Goal: Task Accomplishment & Management: Use online tool/utility

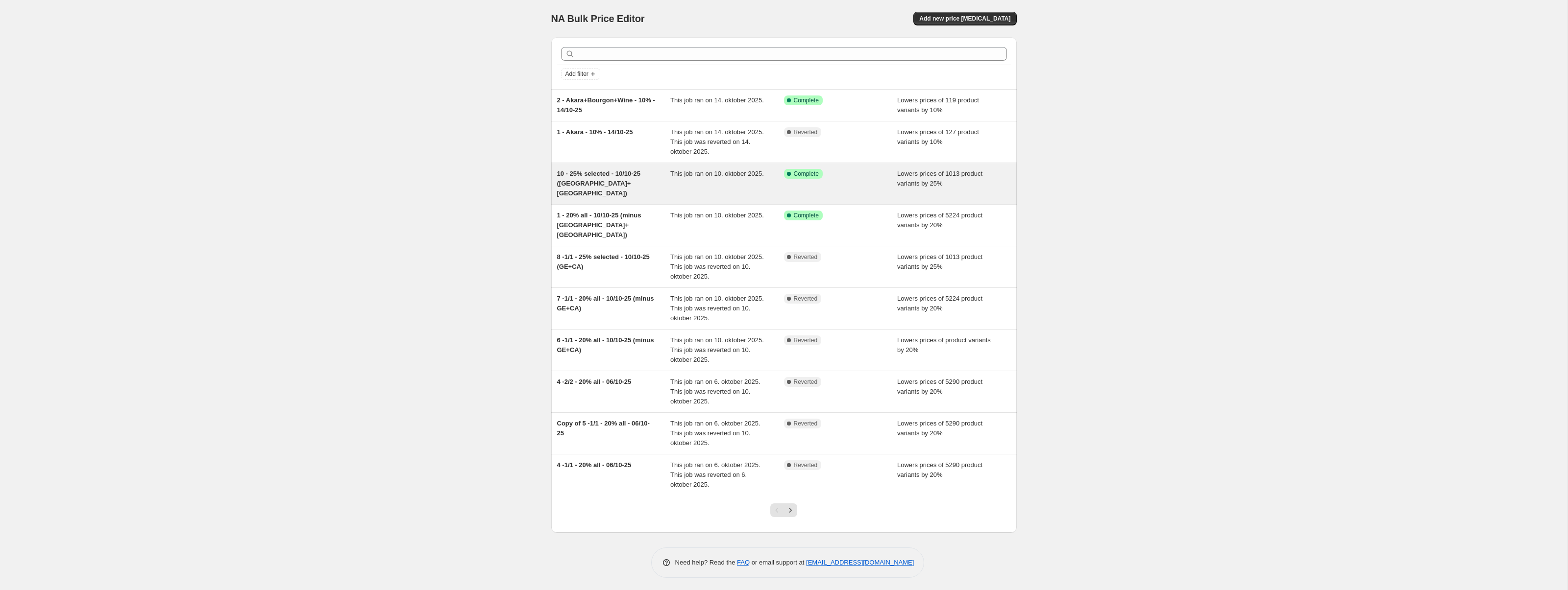
click at [627, 173] on span "10 - 25% selected - 10/10-25 (CA+UK)" at bounding box center [599, 183] width 84 height 27
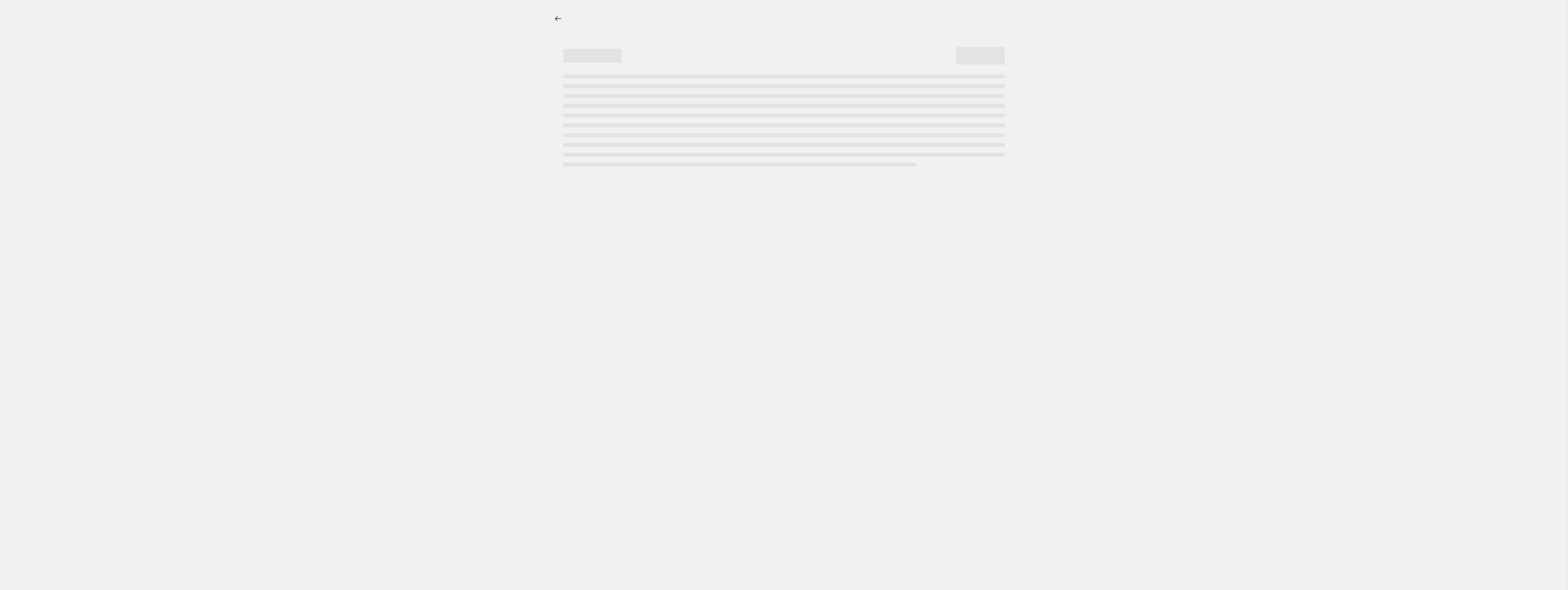
select select "percentage"
select select "tag"
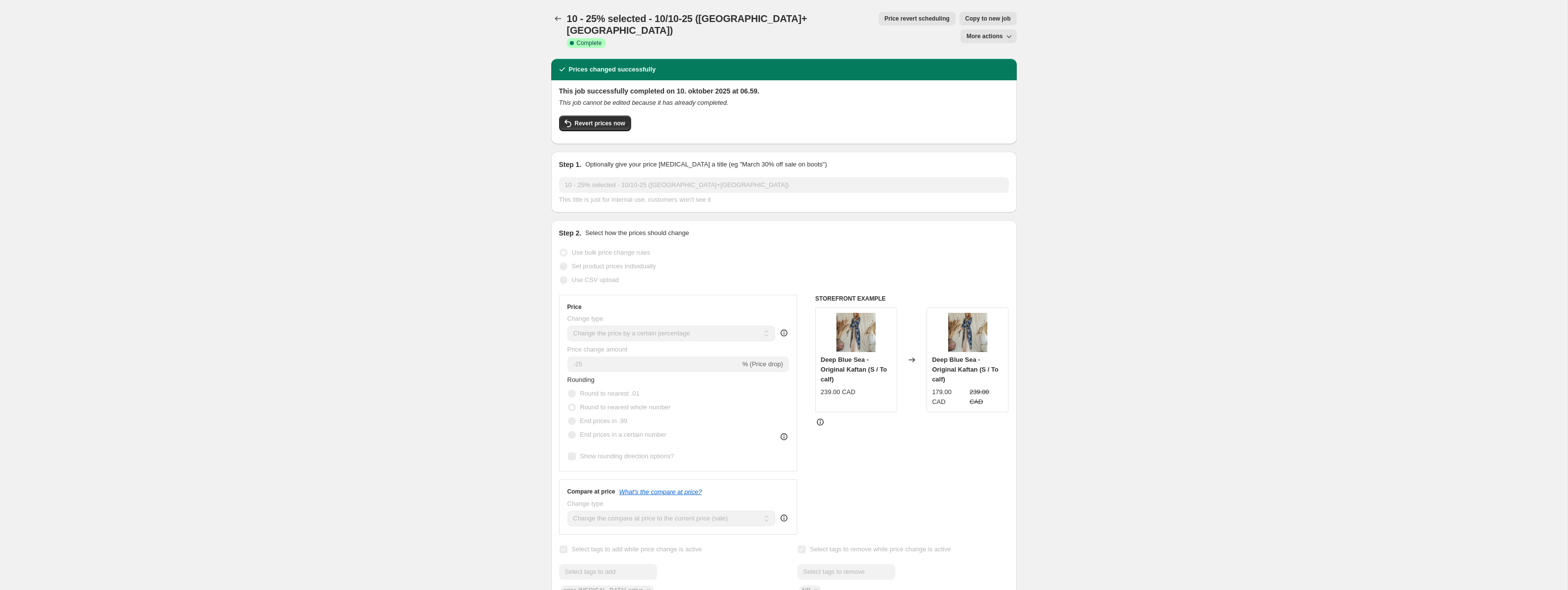
click at [965, 19] on span "Copy to new job" at bounding box center [988, 18] width 46 height 8
select select "percentage"
select select "tag"
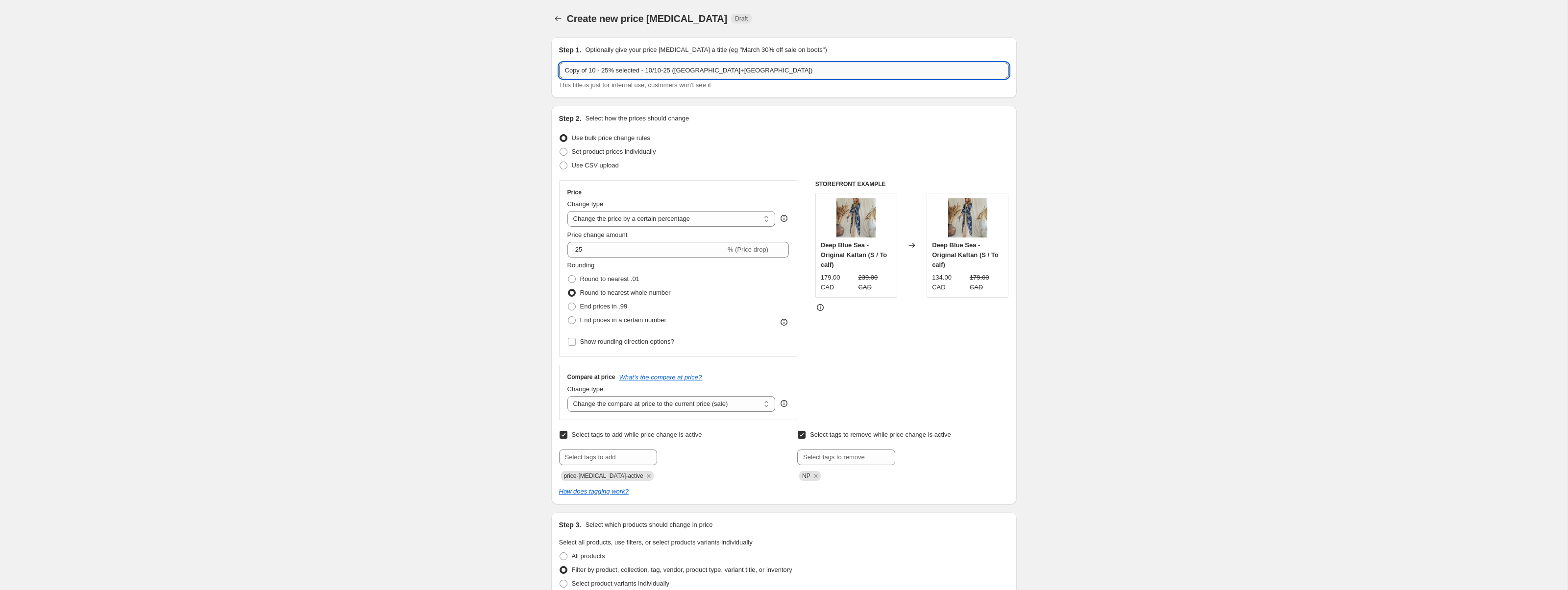
drag, startPoint x: 597, startPoint y: 72, endPoint x: 559, endPoint y: 71, distance: 38.0
click at [559, 71] on input "Copy of 10 - 25% selected - 10/10-25 (CA+UK)" at bounding box center [784, 71] width 450 height 16
click at [632, 71] on input "11 - 25% selected - 10/10-25 (CA+UK)" at bounding box center [784, 71] width 450 height 16
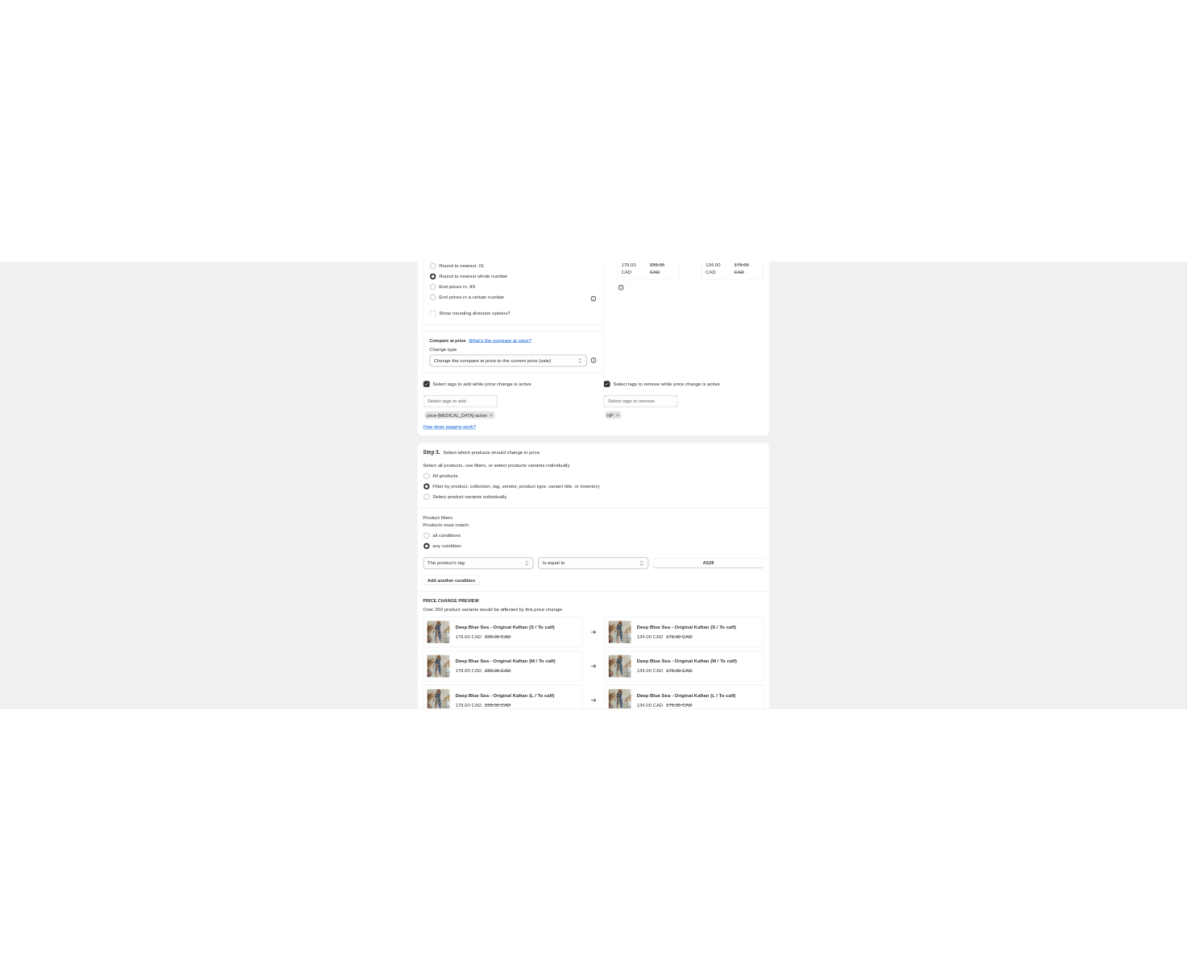
scroll to position [469, 0]
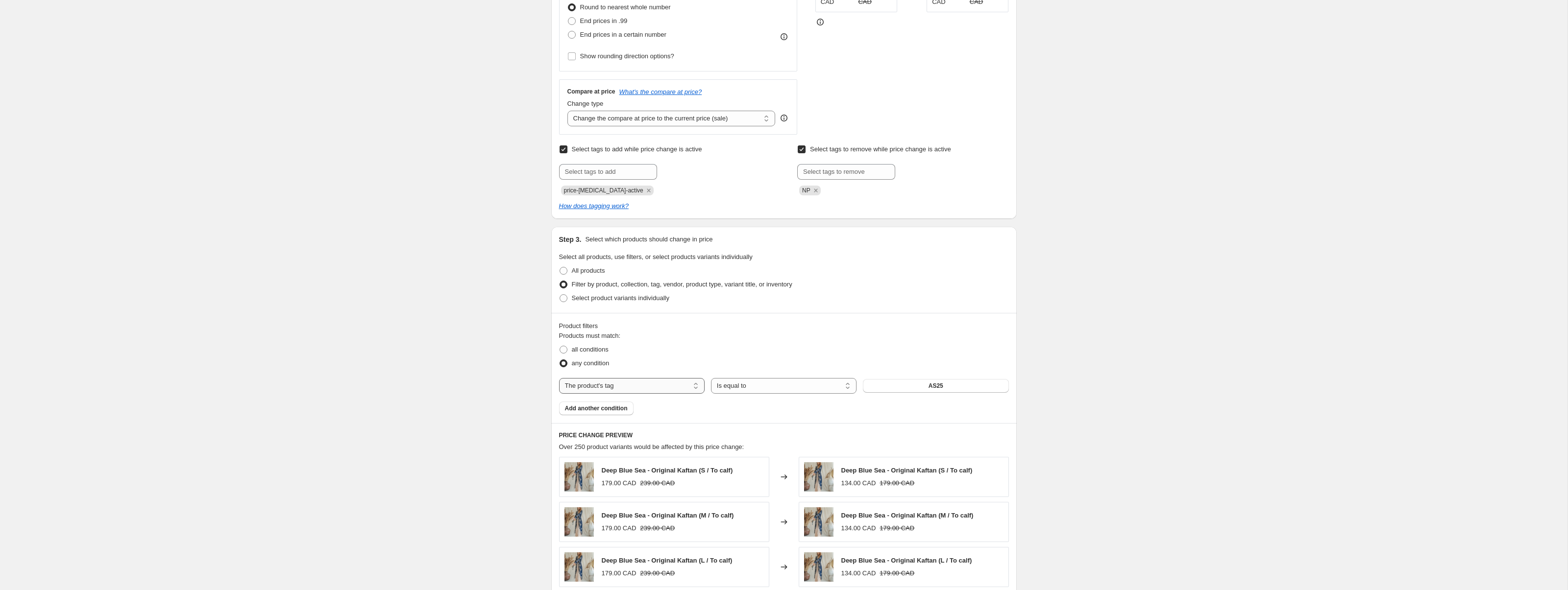
type input "11 - 25% selected - 15/10-25 (CA+UK)"
click at [630, 381] on select "The product The product's collection The product's tag The product's vendor The…" at bounding box center [632, 386] width 145 height 16
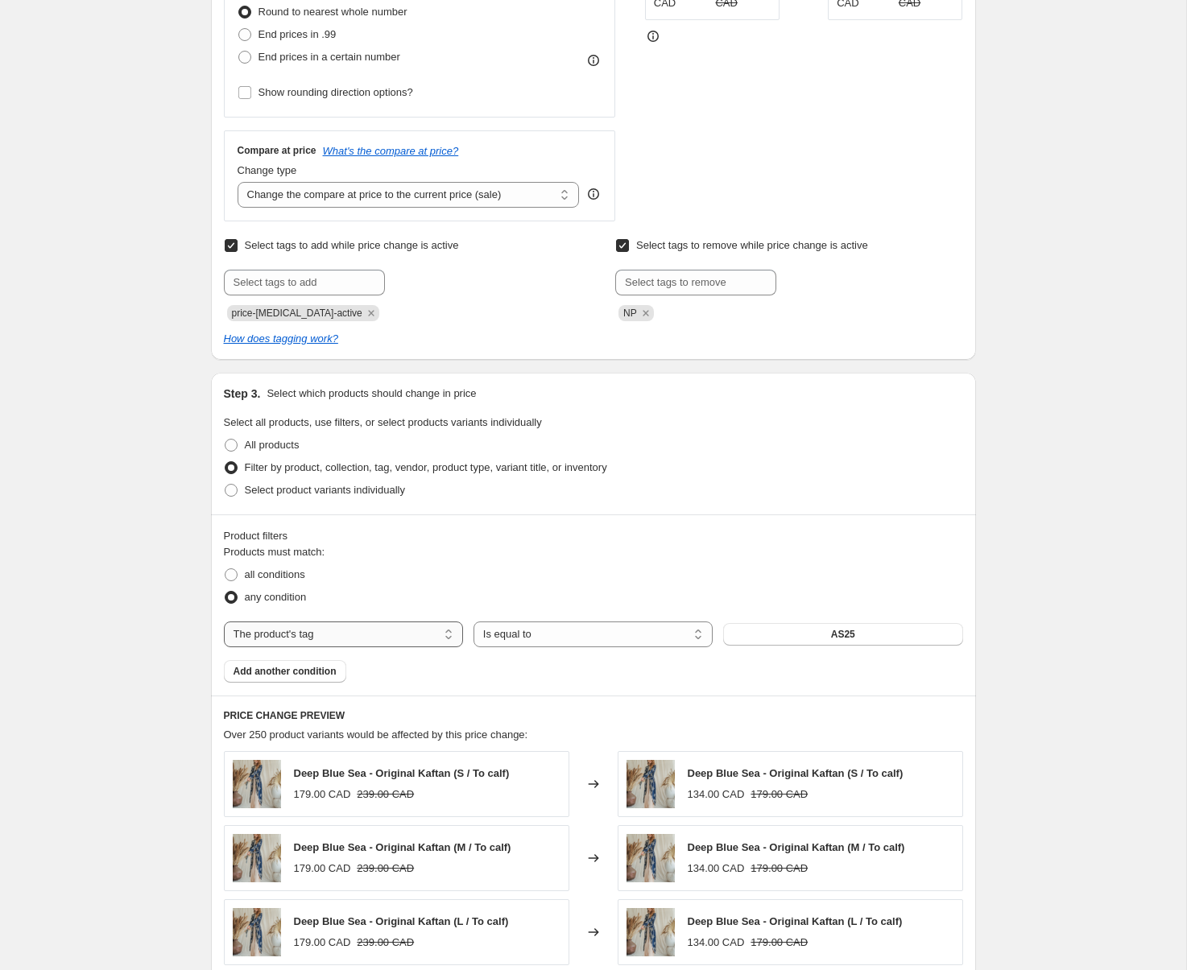
click at [409, 644] on select "The product The product's collection The product's tag The product's vendor The…" at bounding box center [343, 634] width 239 height 26
select select "title"
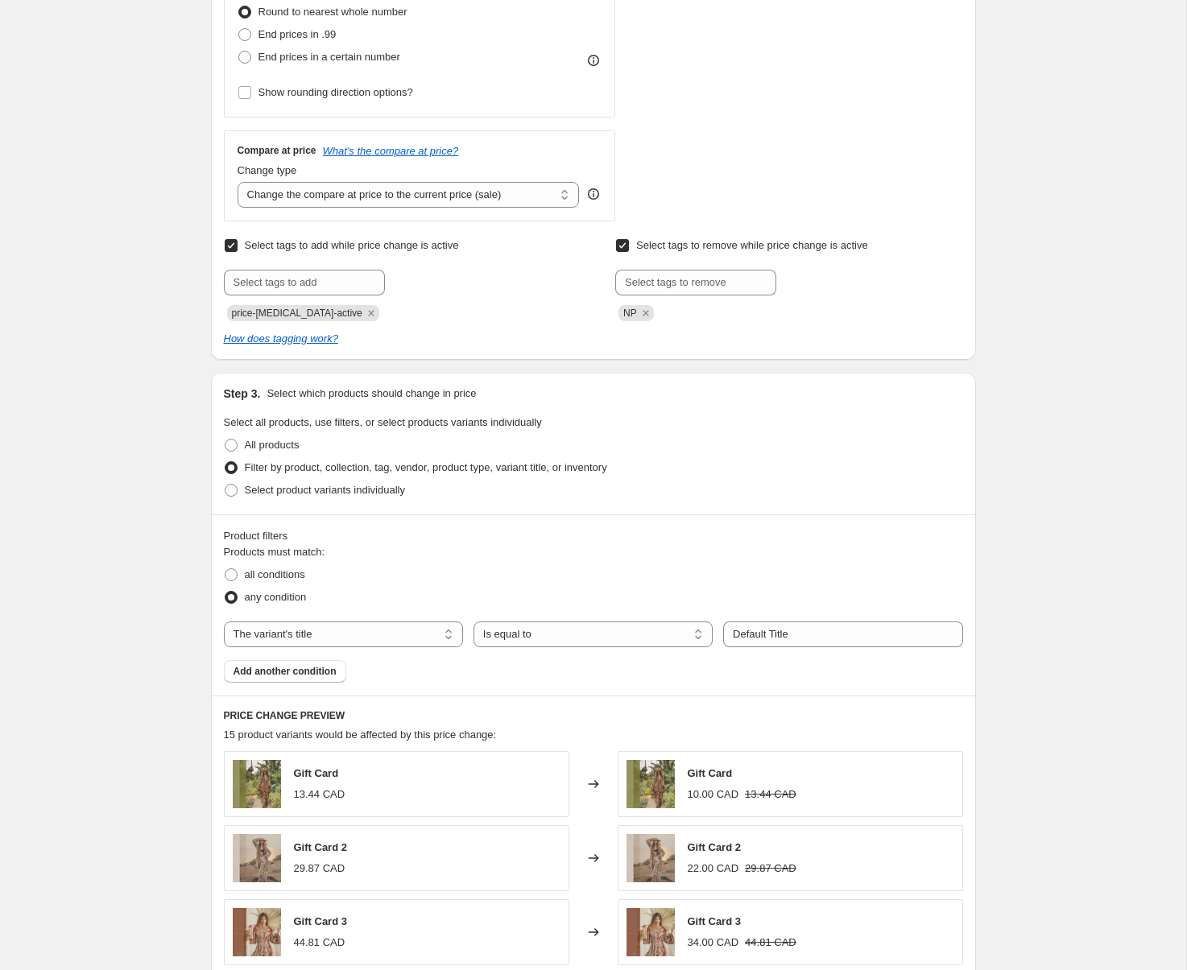
click at [588, 650] on div "Products must match: all conditions any condition The product The product's col…" at bounding box center [593, 613] width 739 height 138
click at [588, 641] on select "Is equal to Is not equal to Contains" at bounding box center [592, 634] width 239 height 26
select select "contains"
click at [786, 638] on input "Default Title" at bounding box center [842, 634] width 239 height 26
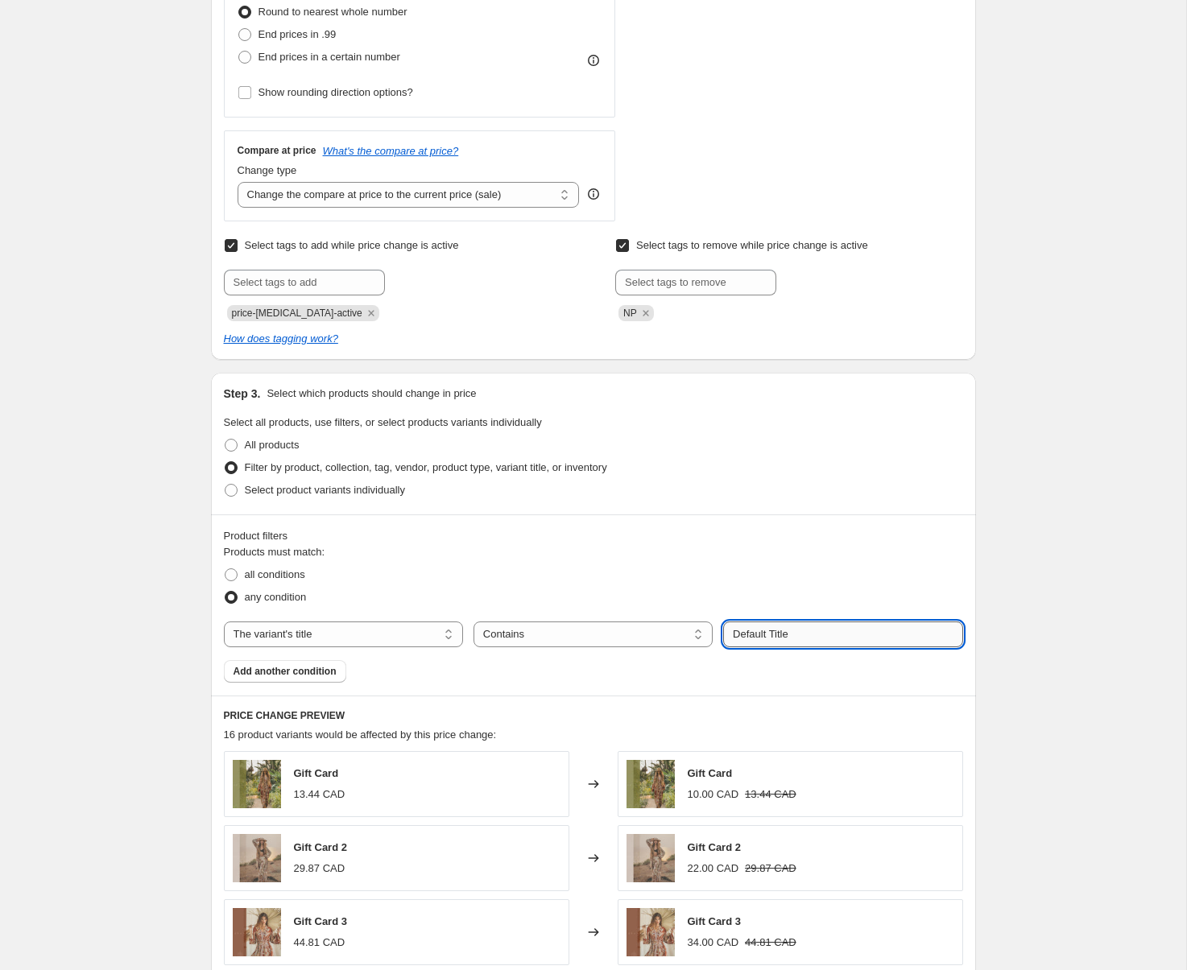
click at [786, 638] on input "Default Title" at bounding box center [842, 634] width 239 height 26
type input "Siena"
click at [1102, 676] on div "Create new price change job. This page is ready Create new price change job Dra…" at bounding box center [593, 739] width 1186 height 2417
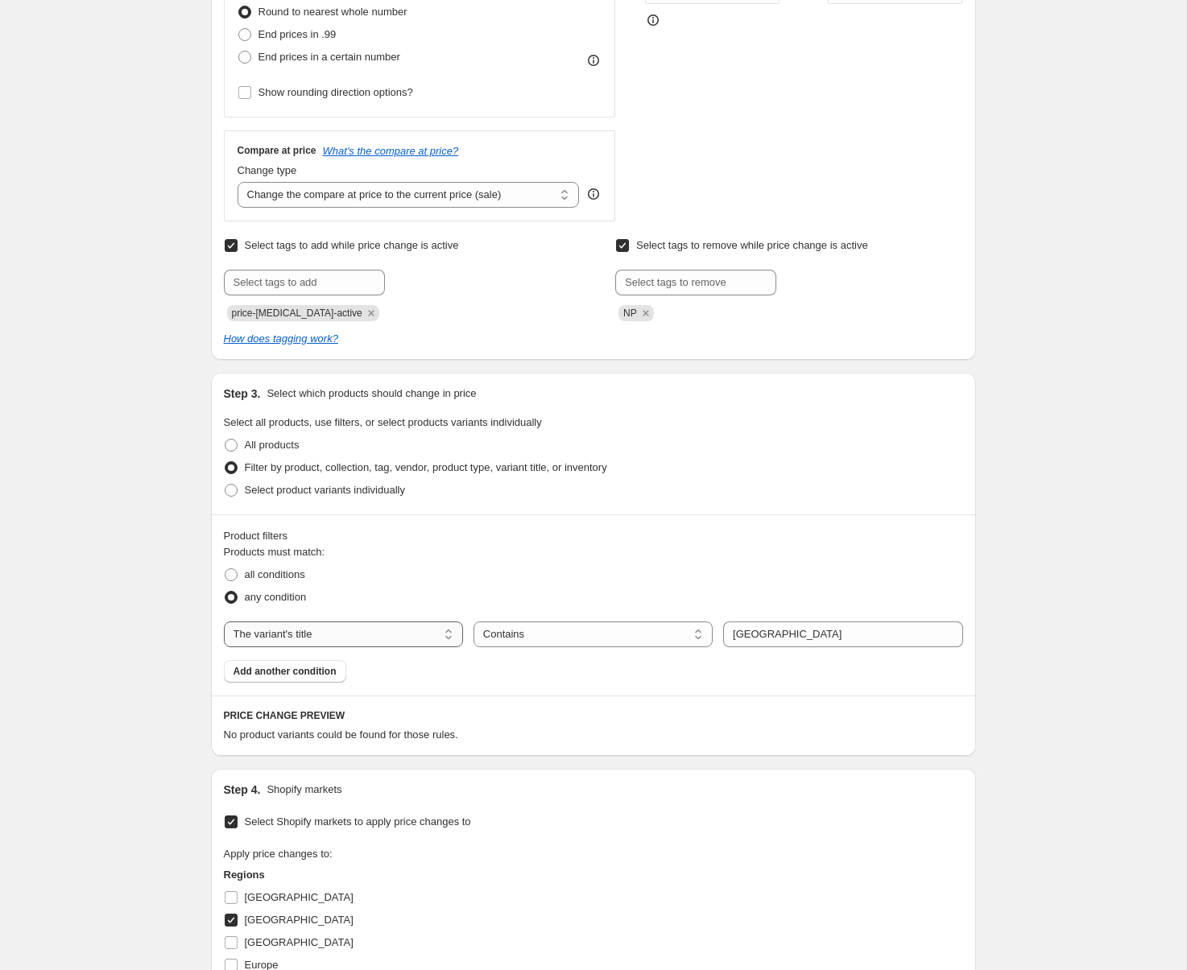
click at [353, 624] on select "The product The product's collection The product's tag The product's vendor The…" at bounding box center [343, 634] width 239 height 26
select select "product"
select select "equal"
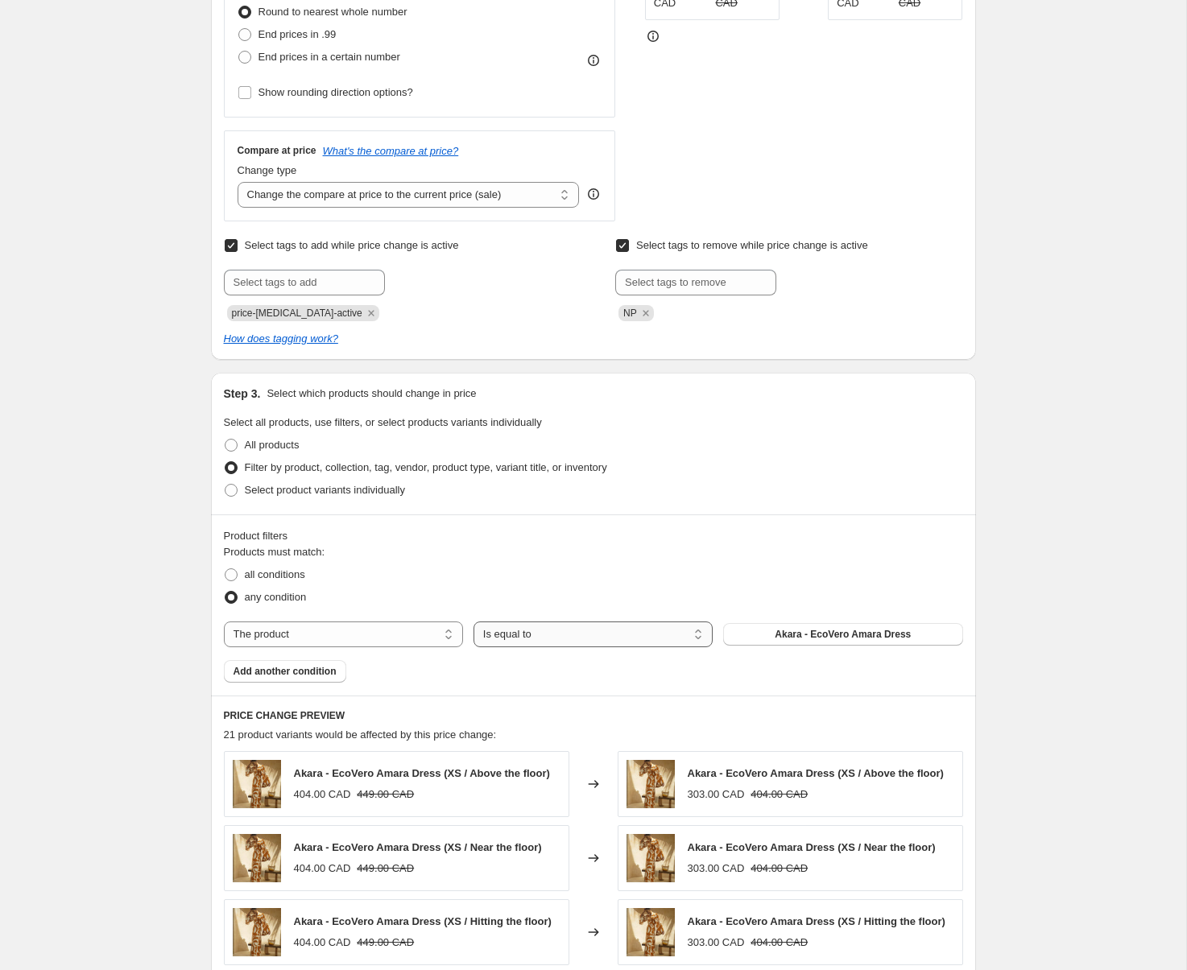
click at [559, 631] on select "Is equal to Is not equal to" at bounding box center [592, 634] width 239 height 26
click at [473, 621] on select "Is equal to Is not equal to" at bounding box center [592, 634] width 239 height 26
click at [442, 638] on select "The product The product's collection The product's tag The product's vendor The…" at bounding box center [343, 634] width 239 height 26
select select "title"
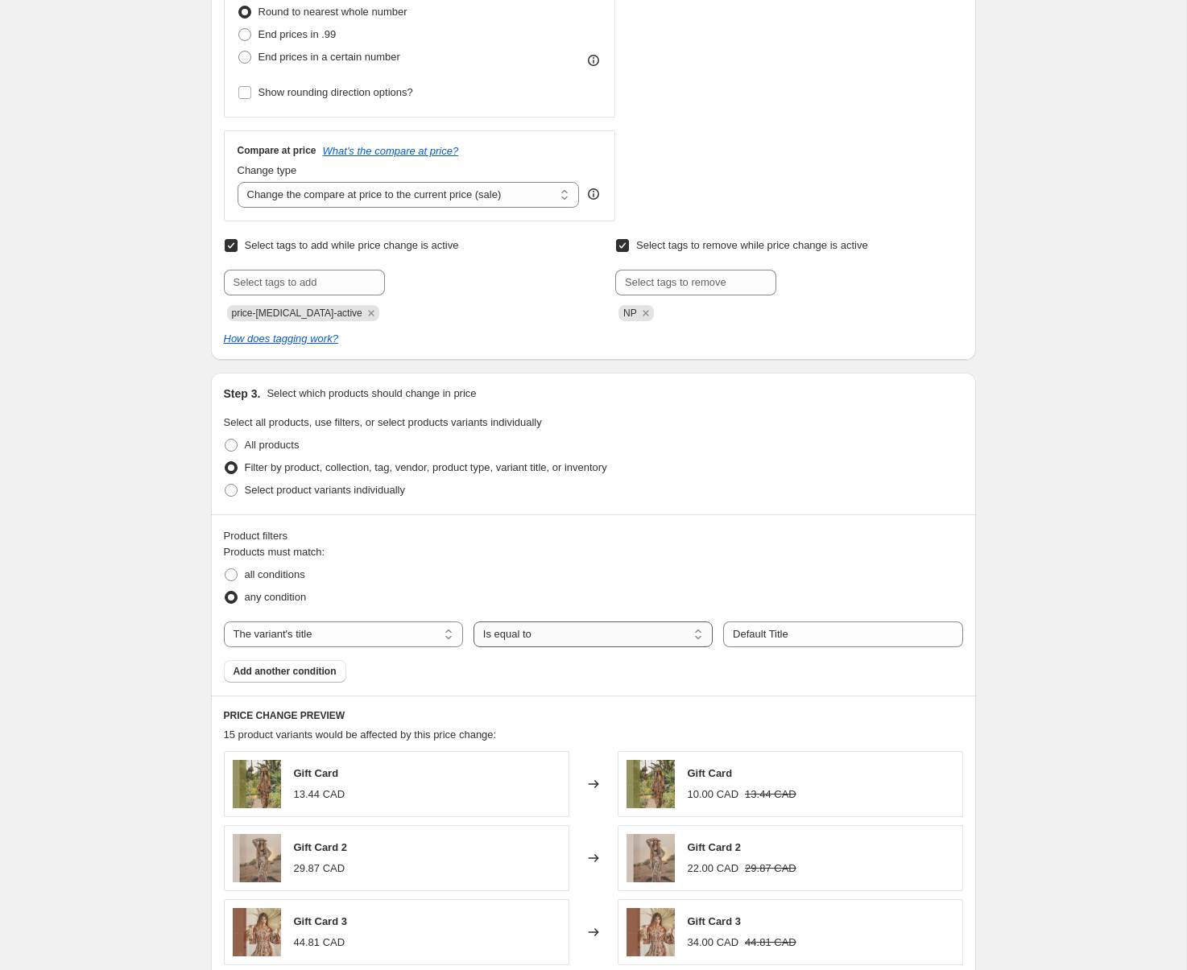
click at [551, 632] on select "Is equal to Is not equal to Contains" at bounding box center [592, 634] width 239 height 26
select select "contains"
click at [750, 634] on input "Default Title" at bounding box center [842, 634] width 239 height 26
click at [723, 373] on button "Submit" at bounding box center [746, 381] width 46 height 17
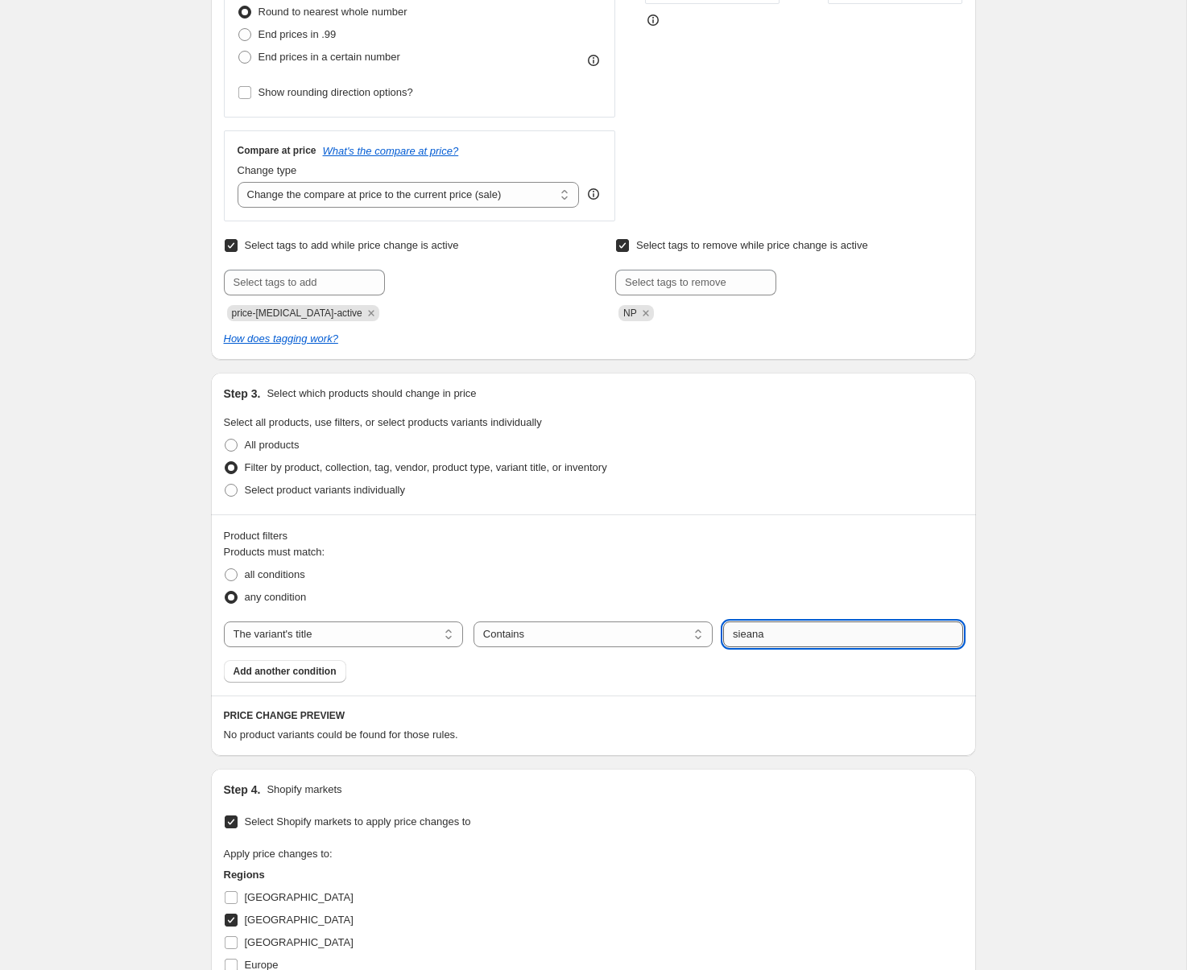
click at [750, 634] on input "sieana" at bounding box center [842, 634] width 239 height 26
type input "siena"
click at [723, 373] on button "Submit" at bounding box center [746, 381] width 46 height 17
click at [586, 628] on select "Is equal to Is not equal to Contains" at bounding box center [592, 634] width 239 height 26
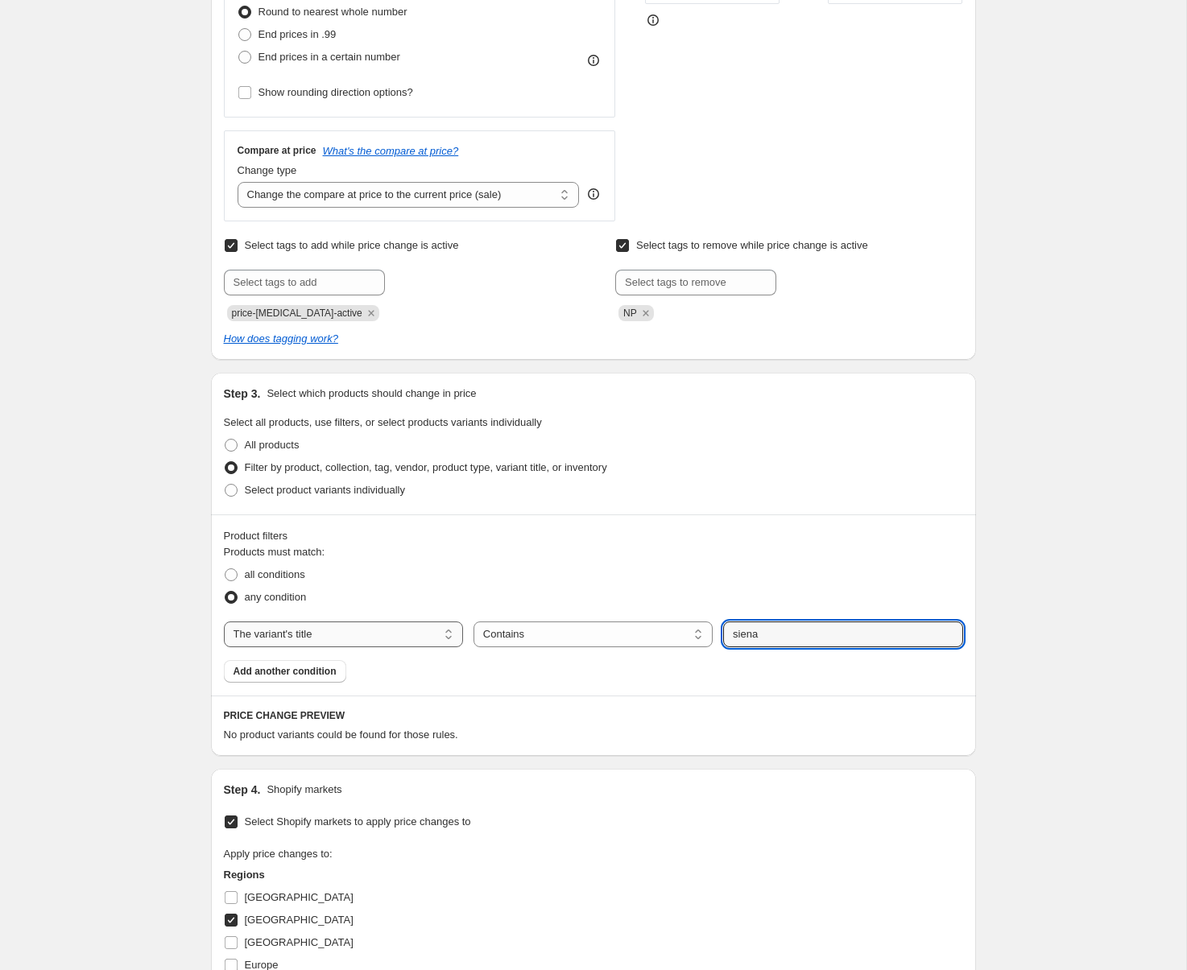
click at [408, 635] on select "The product The product's collection The product's tag The product's vendor The…" at bounding box center [343, 634] width 239 height 26
select select "product"
select select "equal"
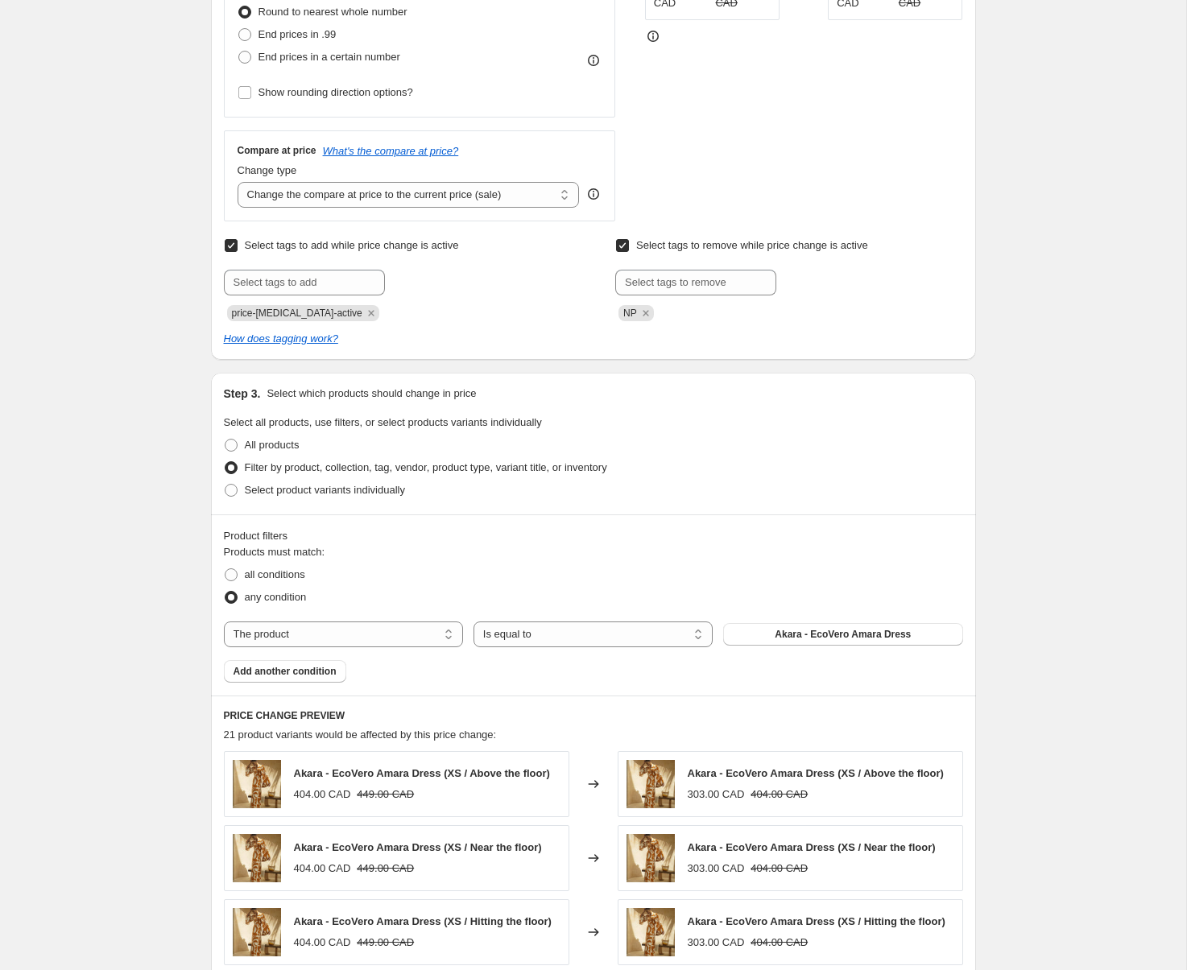
click at [814, 632] on span "Akara - EcoVero Amara Dress" at bounding box center [842, 634] width 136 height 13
click at [396, 639] on select "The product The product's collection The product's tag The product's vendor The…" at bounding box center [343, 634] width 239 height 26
click at [435, 648] on div "Products must match: all conditions any condition The product The product's col…" at bounding box center [593, 613] width 739 height 138
click at [435, 644] on select "The product The product's collection The product's tag The product's vendor The…" at bounding box center [343, 634] width 239 height 26
select select "collection"
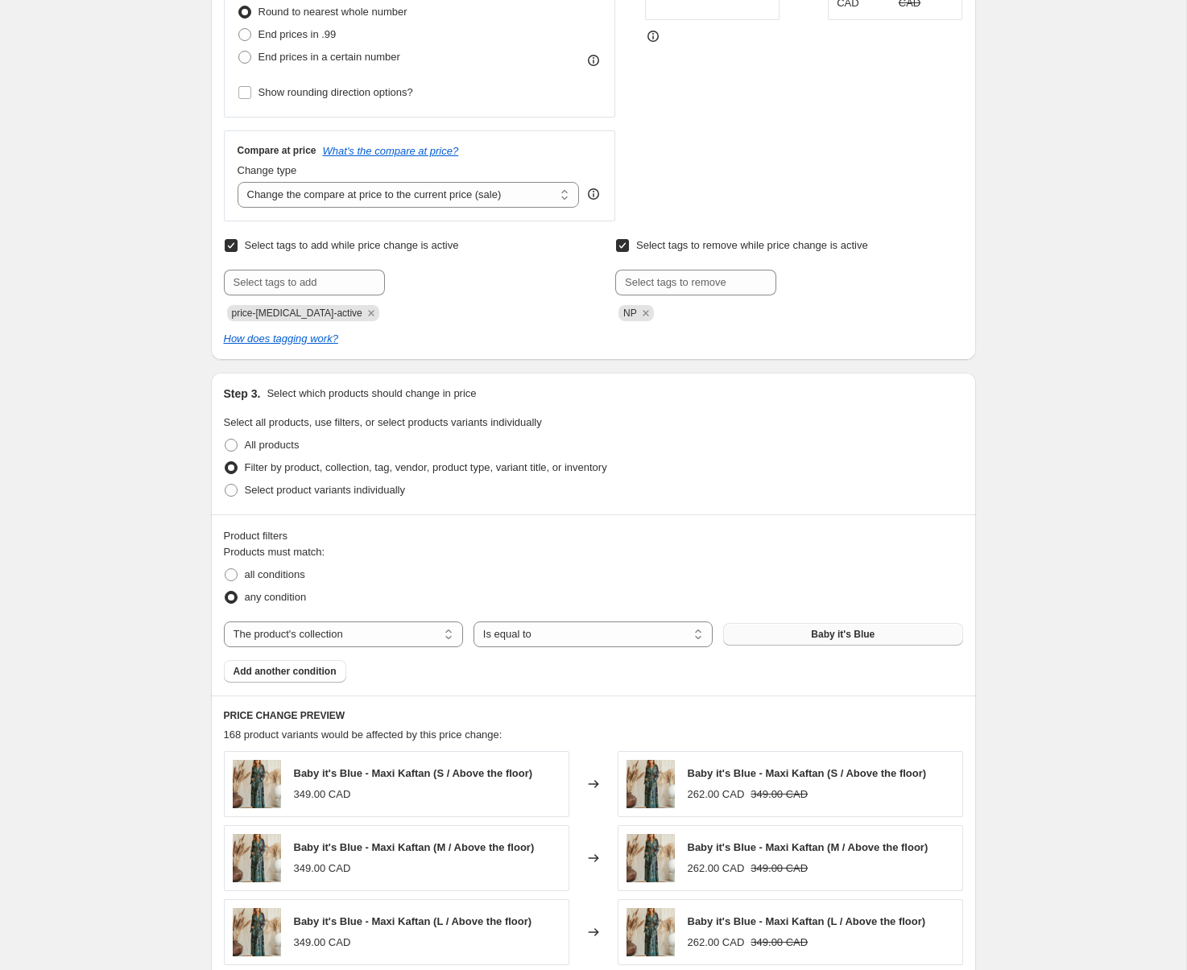
click at [760, 632] on button "Baby it's Blue" at bounding box center [842, 634] width 239 height 23
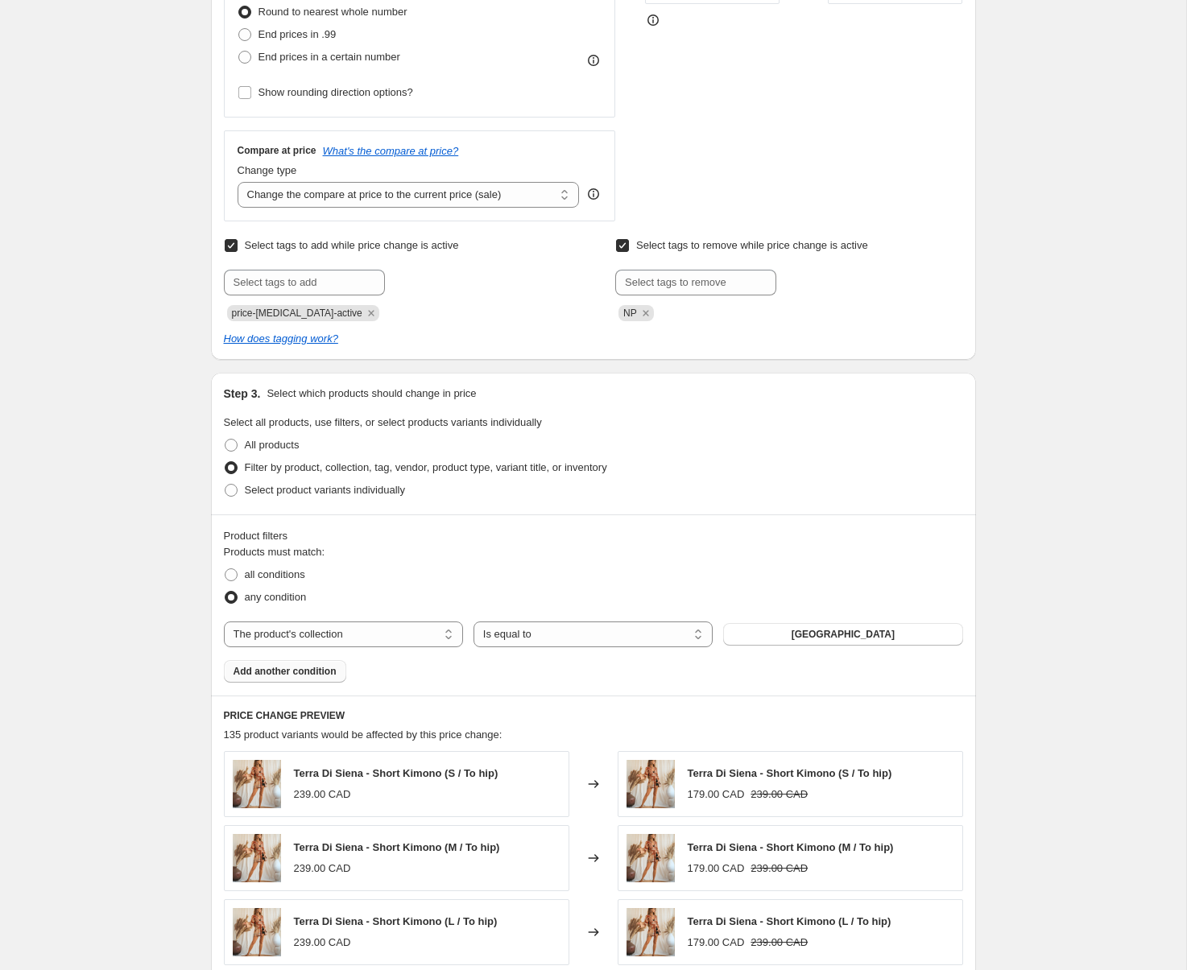
click at [329, 677] on button "Add another condition" at bounding box center [285, 671] width 122 height 23
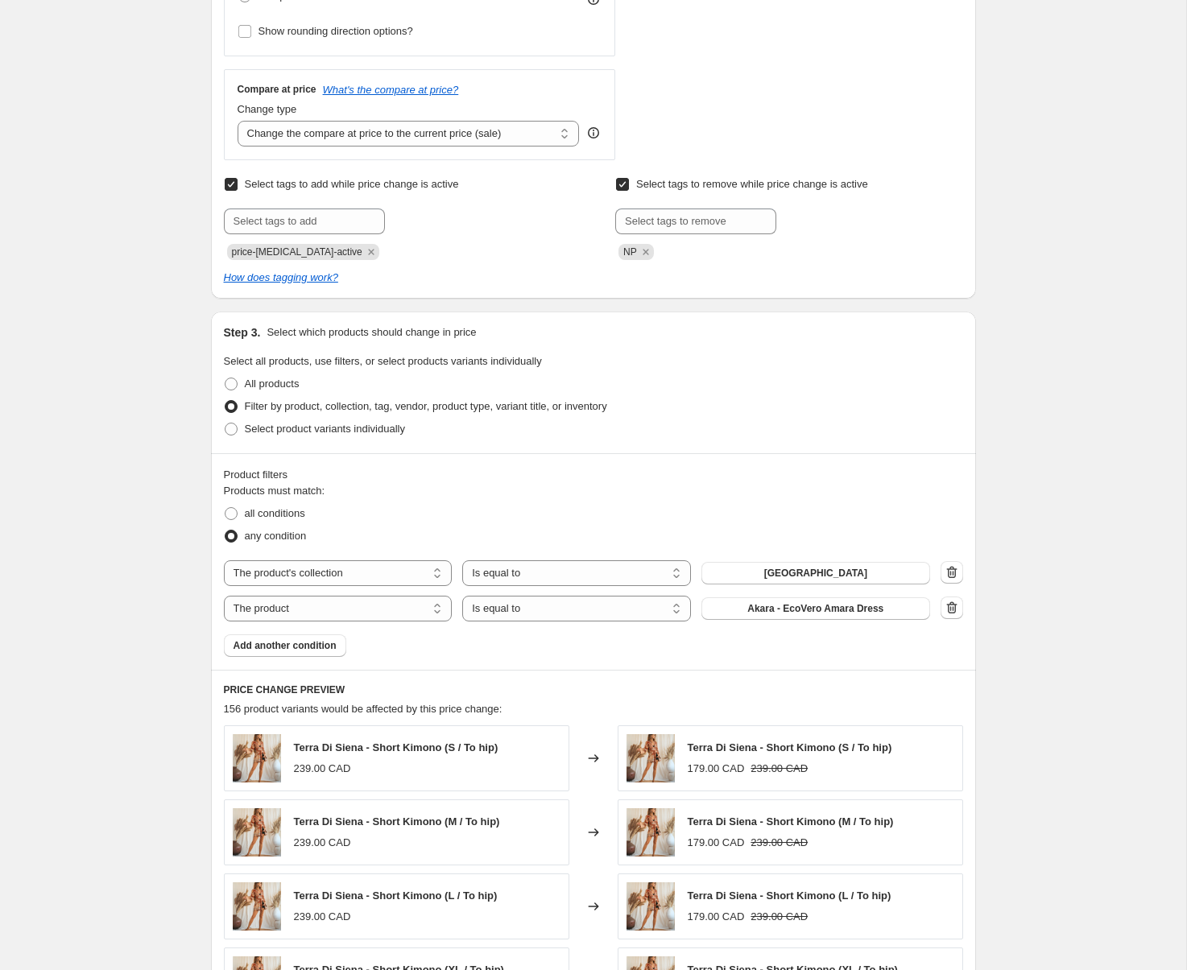
scroll to position [535, 0]
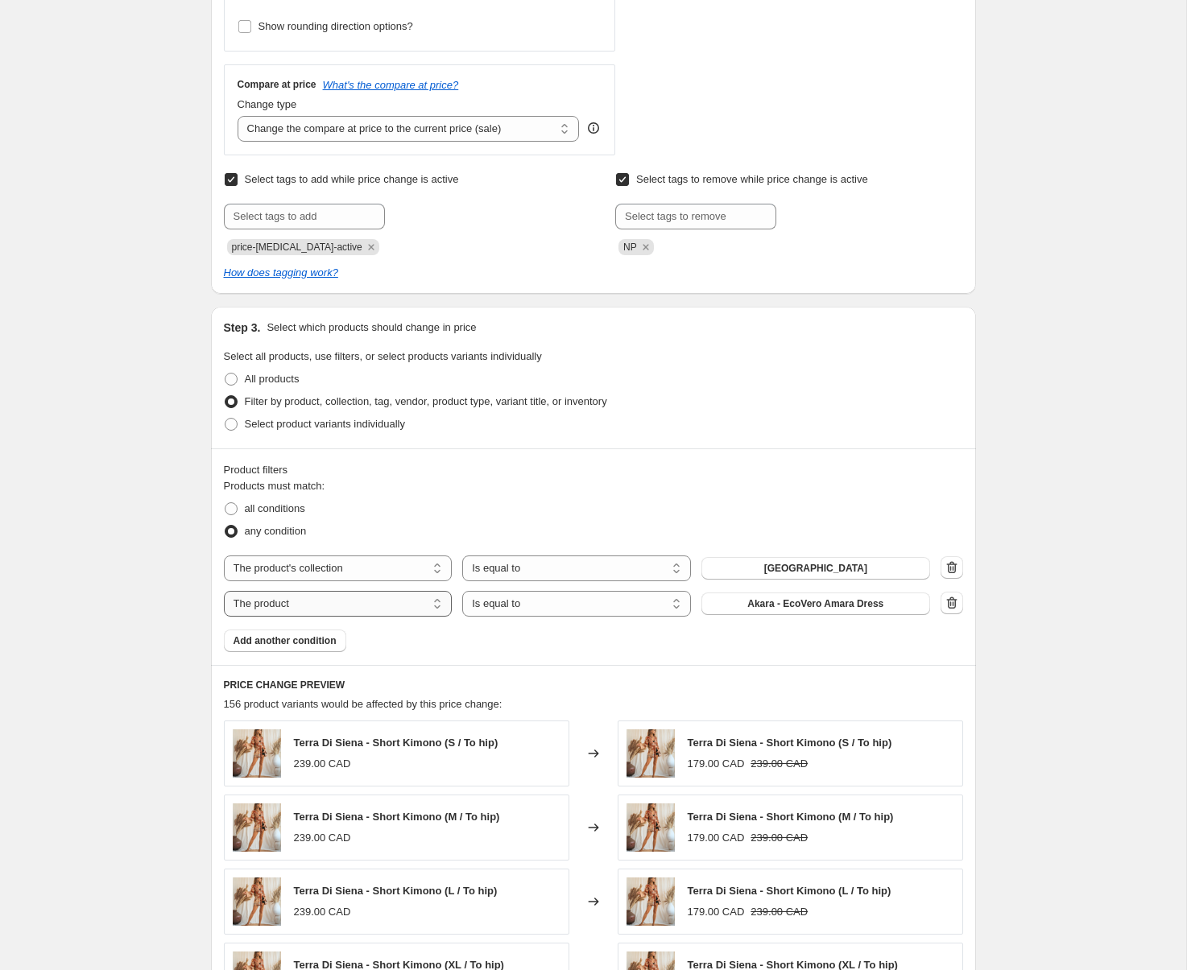
click at [291, 606] on select "The product The product's collection The product's tag The product's vendor The…" at bounding box center [338, 604] width 229 height 26
select select "collection"
click at [758, 602] on button "Baby it's Blue" at bounding box center [815, 603] width 229 height 23
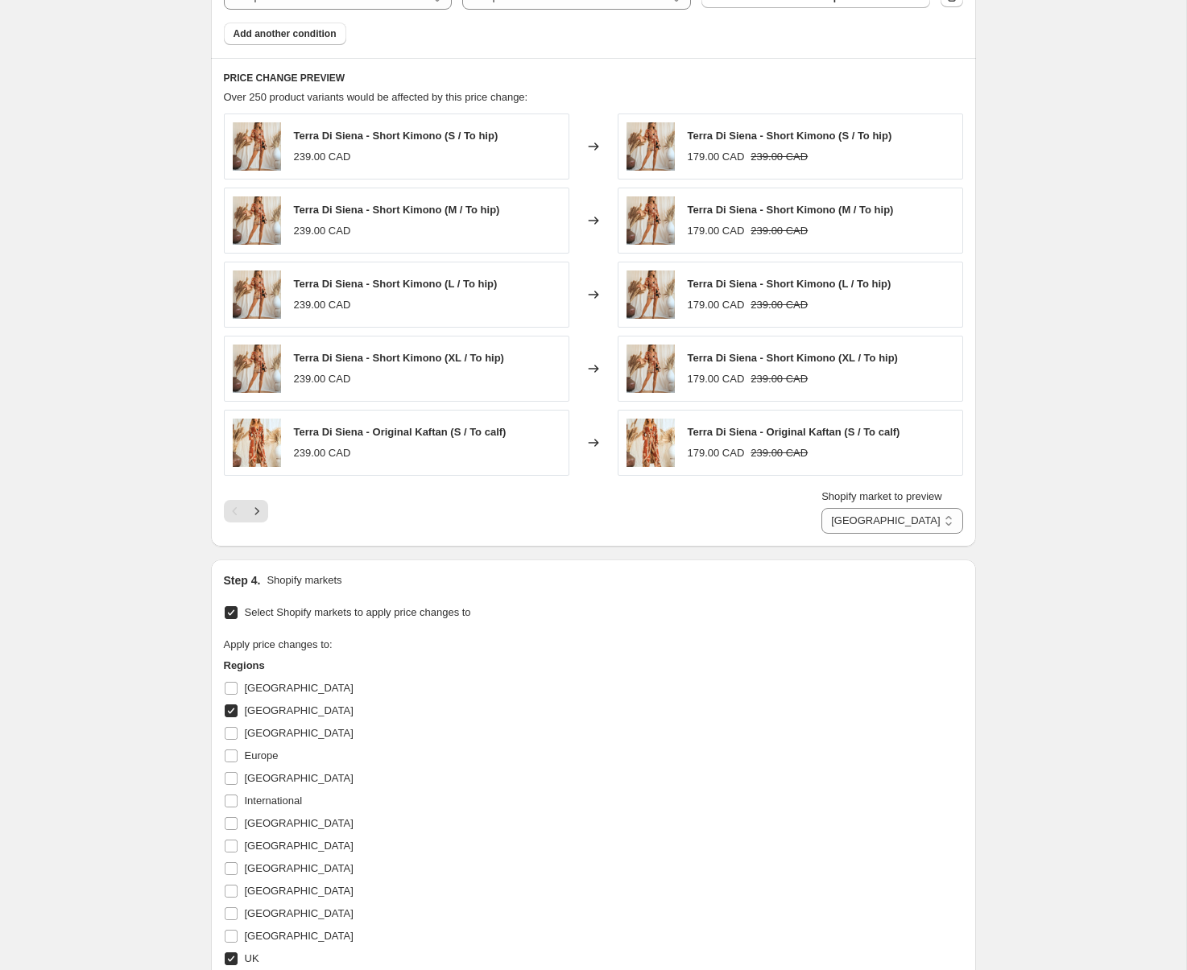
scroll to position [1468, 0]
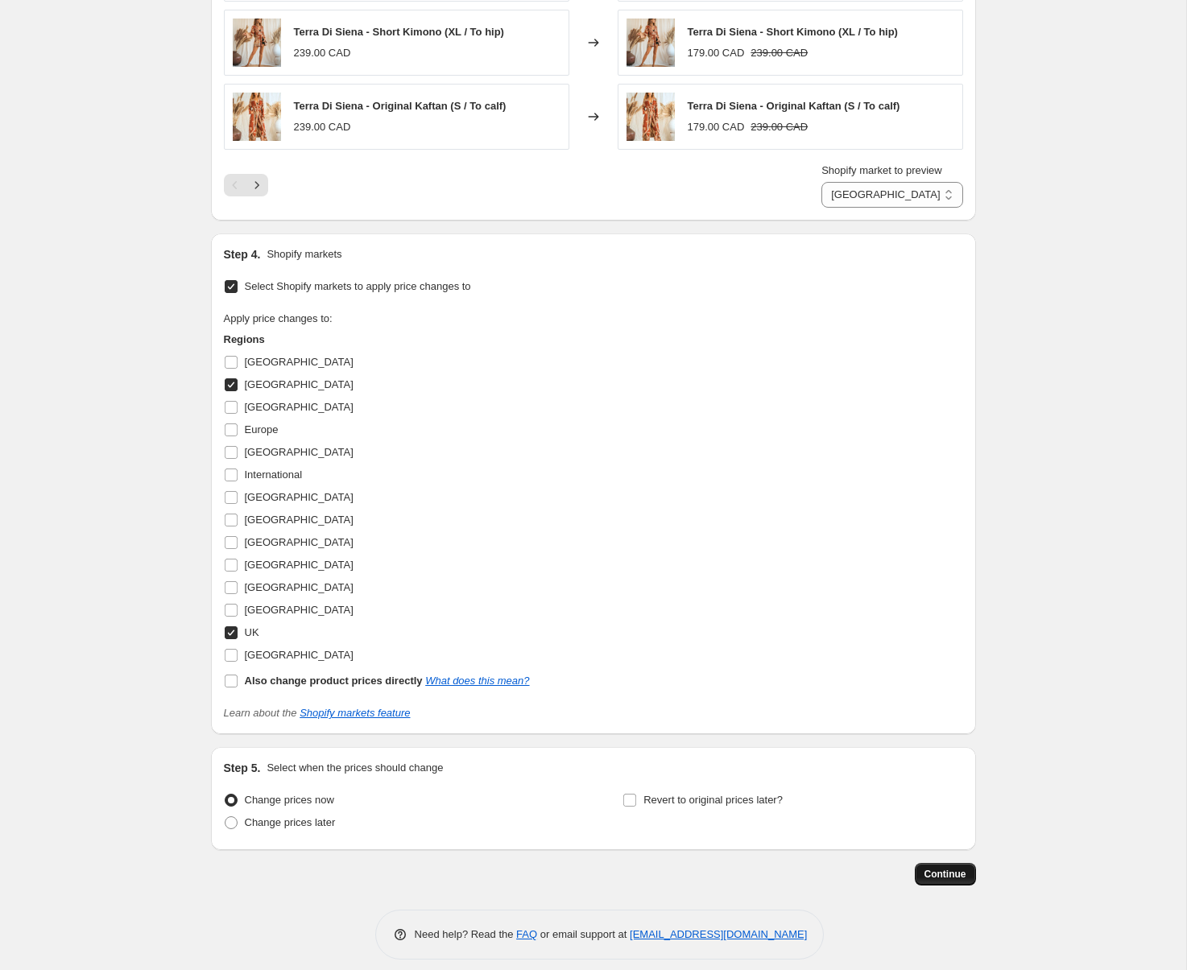
click at [934, 869] on span "Continue" at bounding box center [945, 874] width 42 height 13
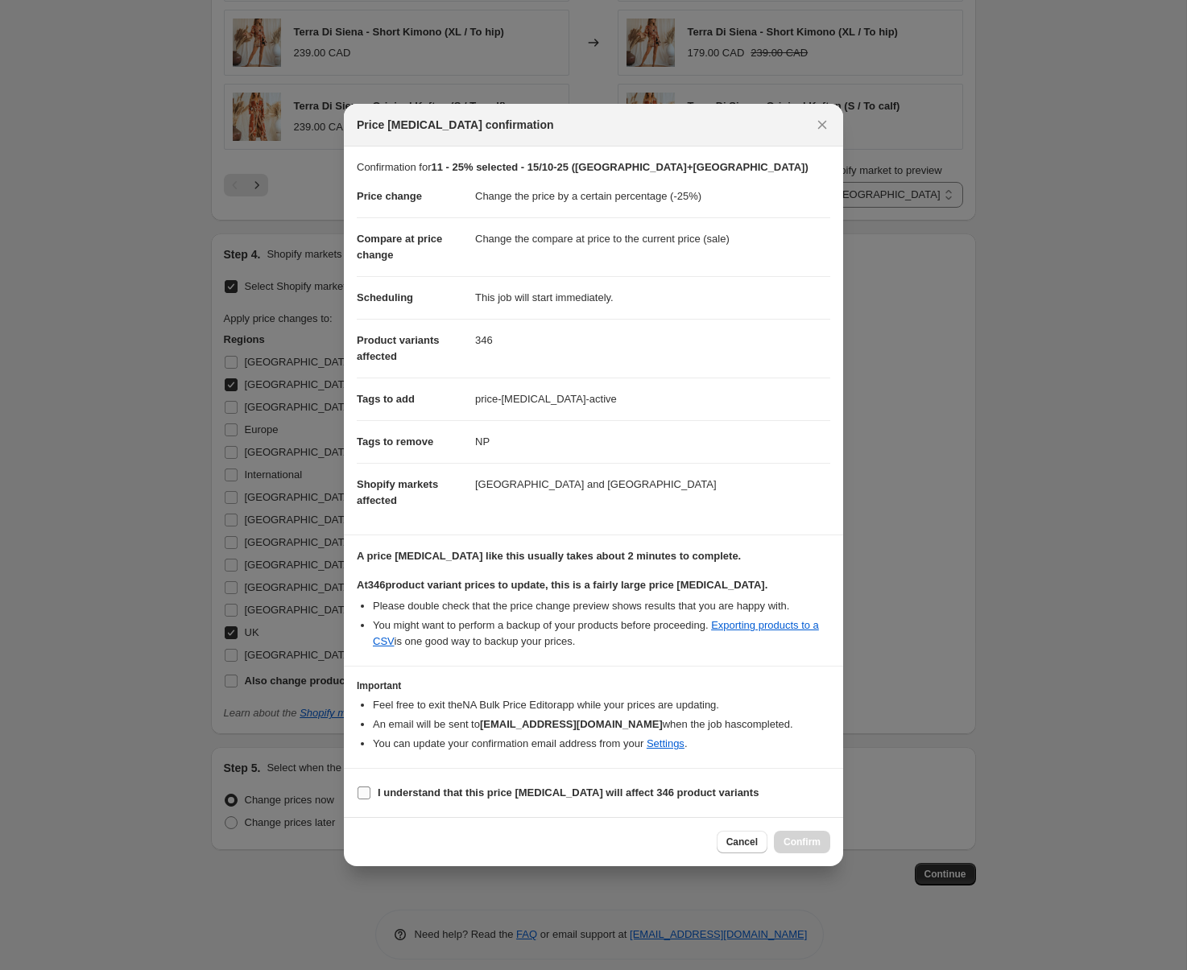
click at [706, 783] on label "I understand that this price change job will affect 346 product variants" at bounding box center [558, 793] width 402 height 23
click at [370, 786] on input "I understand that this price change job will affect 346 product variants" at bounding box center [363, 792] width 13 height 13
checkbox input "true"
click at [811, 842] on span "Confirm" at bounding box center [801, 842] width 37 height 13
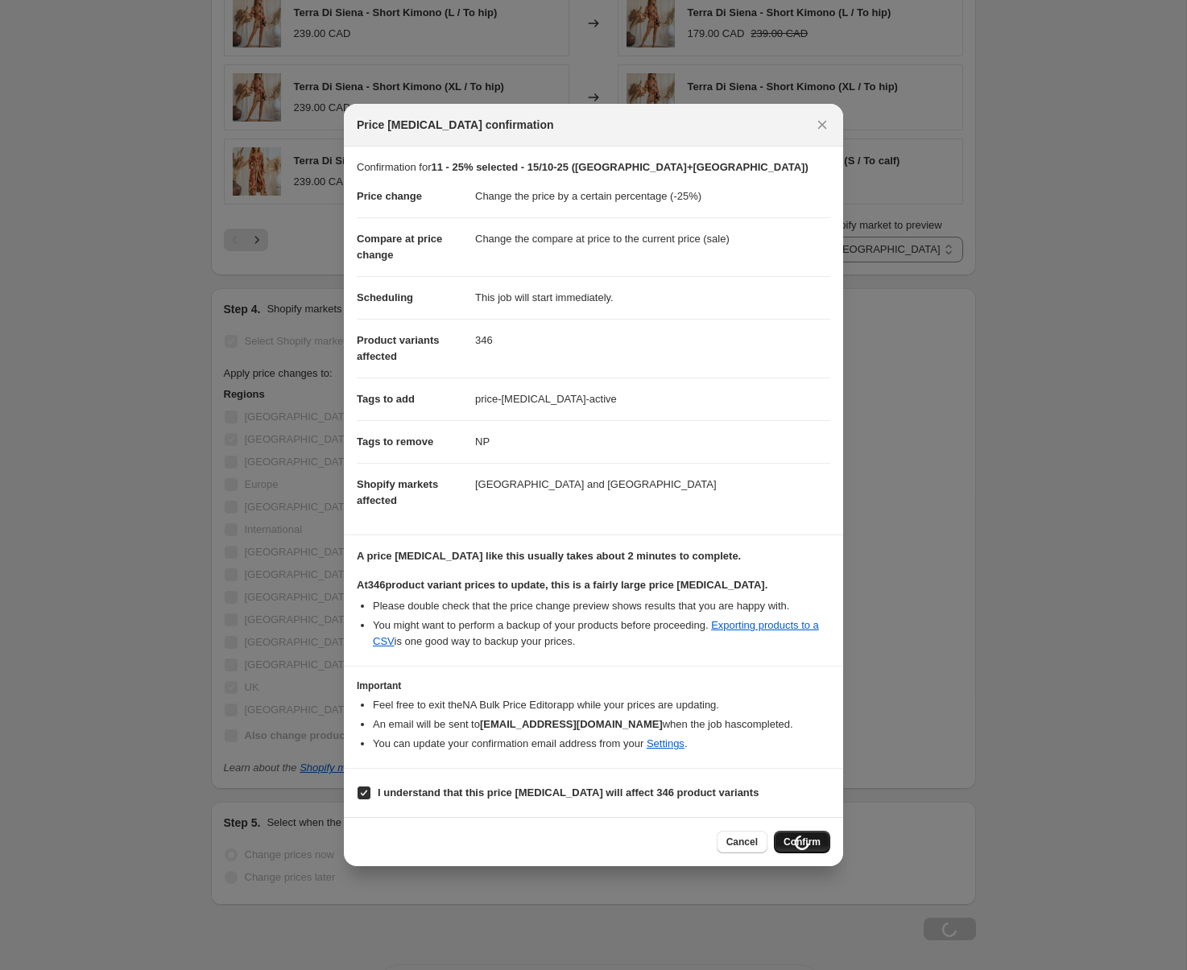
scroll to position [1523, 0]
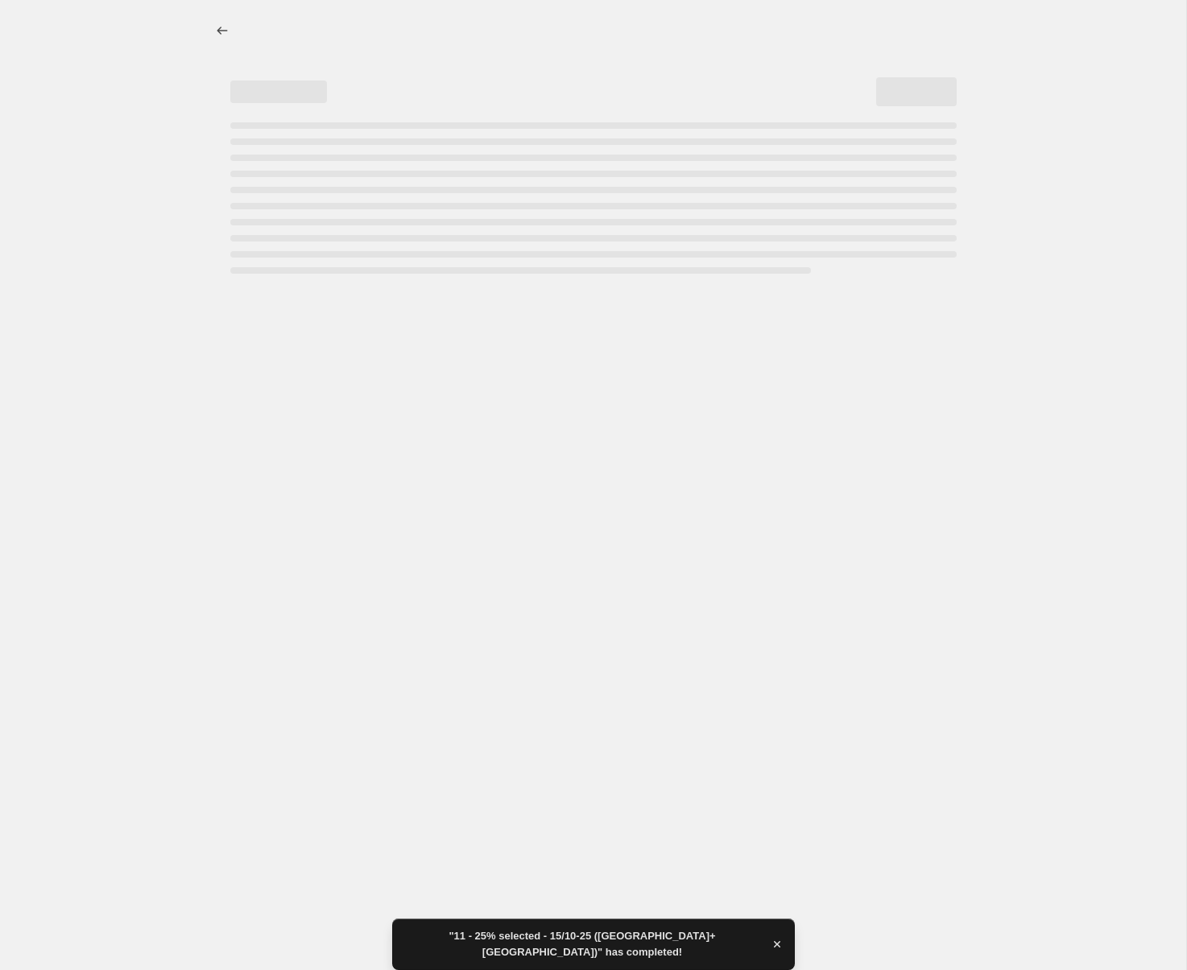
select select "percentage"
select select "collection"
